Goal: Download file/media

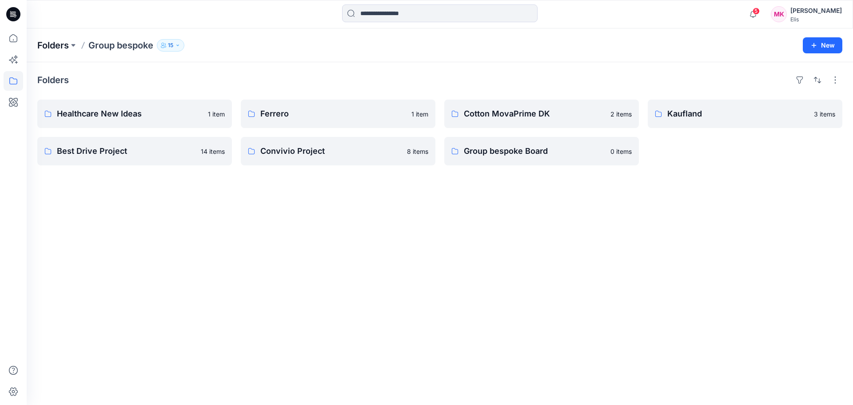
click at [61, 42] on p "Folders" at bounding box center [53, 45] width 32 height 12
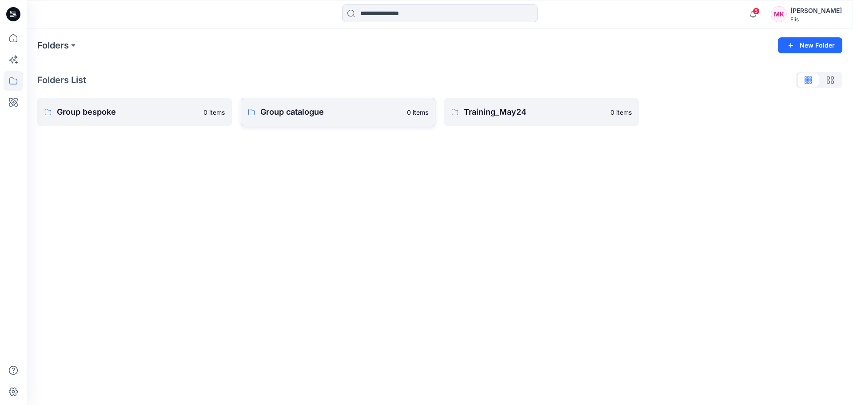
click at [299, 110] on p "Group catalogue" at bounding box center [330, 112] width 141 height 12
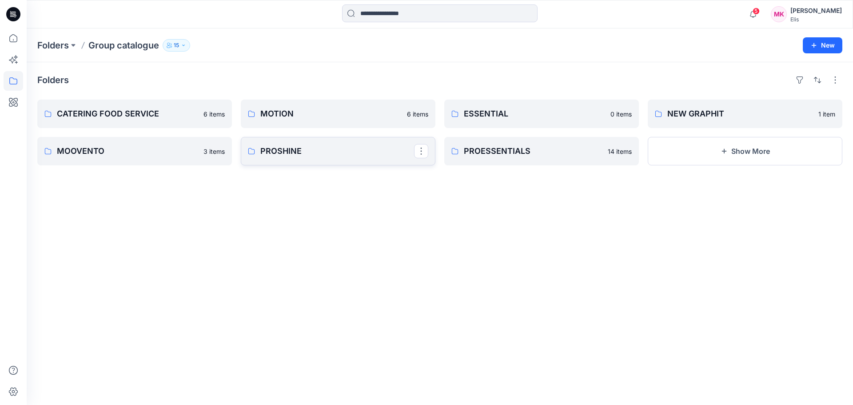
click at [292, 152] on p "PROSHINE" at bounding box center [337, 151] width 154 height 12
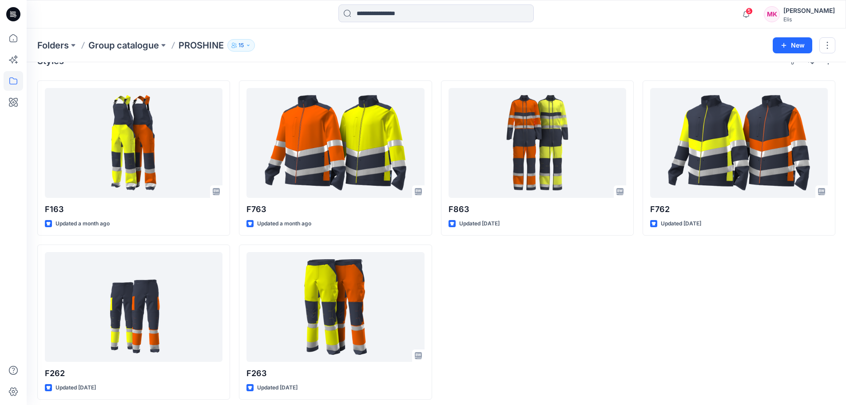
scroll to position [24, 0]
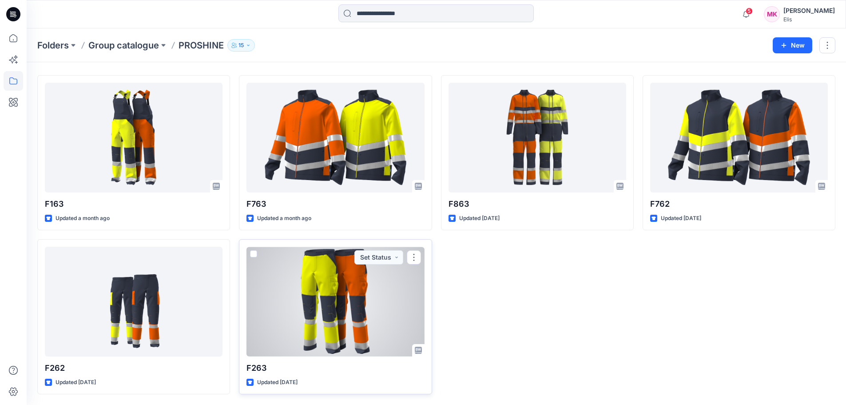
click at [361, 287] on div at bounding box center [335, 301] width 178 height 110
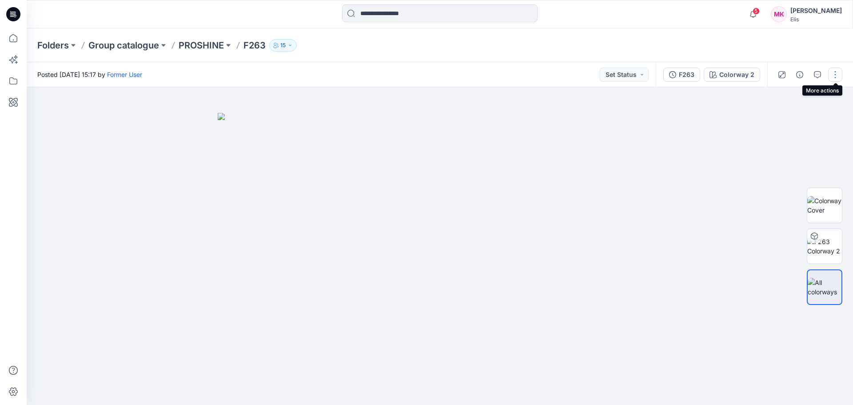
click at [834, 76] on button "button" at bounding box center [835, 75] width 14 height 14
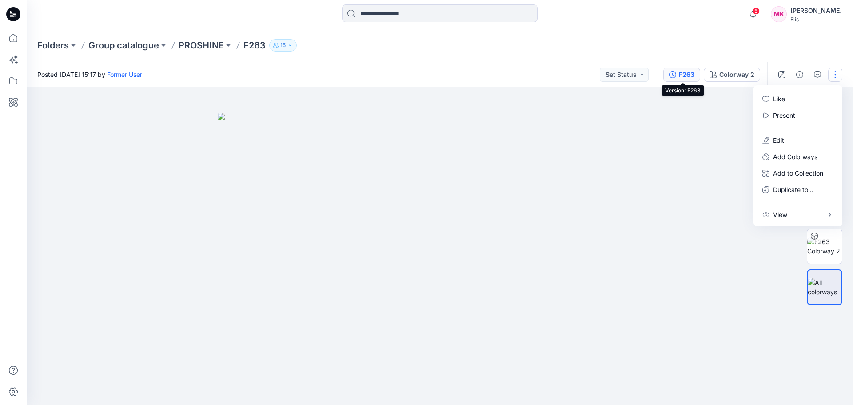
click at [687, 76] on div "F263" at bounding box center [687, 75] width 16 height 10
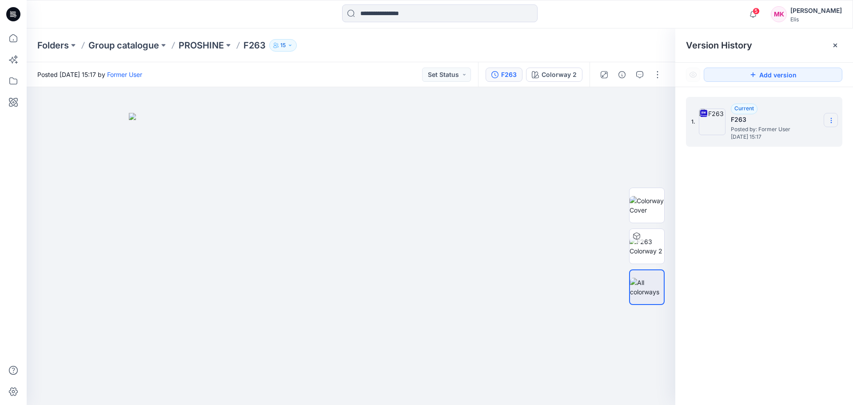
click at [833, 118] on icon at bounding box center [830, 120] width 7 height 7
click at [748, 138] on div "Download Source BW File" at bounding box center [783, 138] width 103 height 18
click at [645, 244] on img at bounding box center [646, 246] width 35 height 19
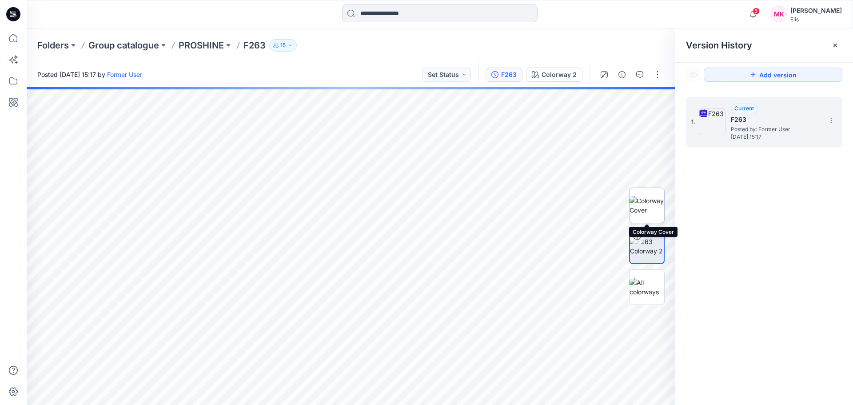
click at [643, 196] on img at bounding box center [646, 205] width 35 height 19
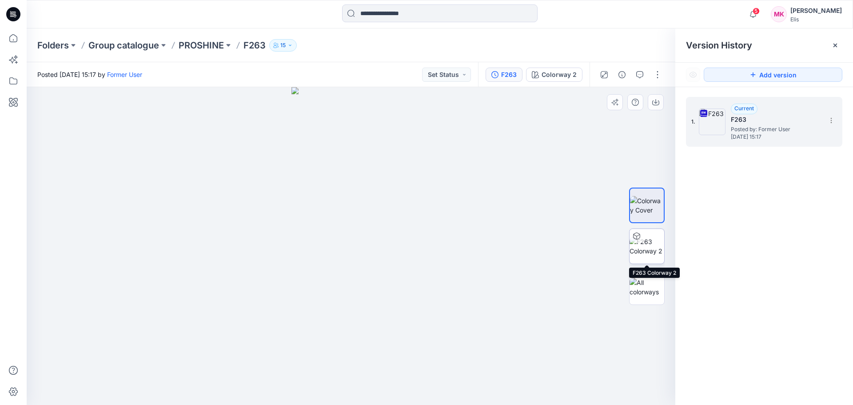
click at [646, 238] on img at bounding box center [646, 246] width 35 height 19
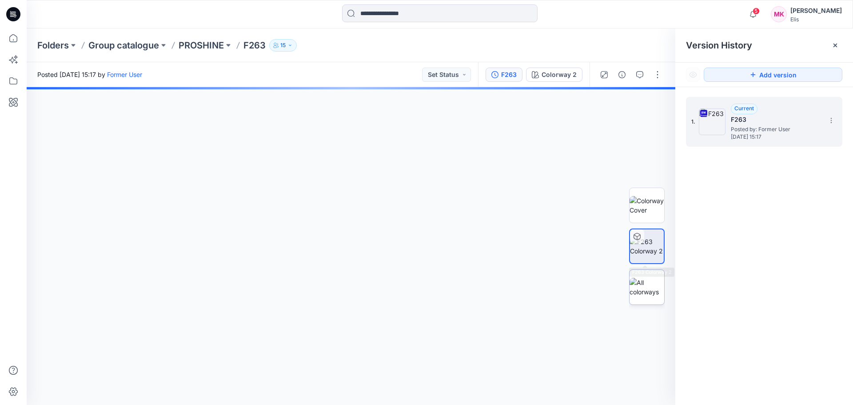
click at [642, 286] on img at bounding box center [646, 287] width 35 height 19
